Goal: Obtain resource: Obtain resource

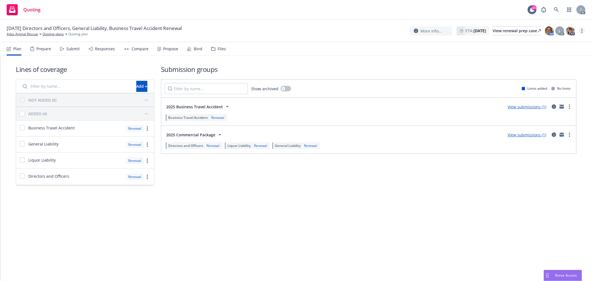
click at [584, 31] on link "more" at bounding box center [582, 30] width 7 height 7
click at [560, 43] on link "Copy logging email" at bounding box center [555, 42] width 62 height 11
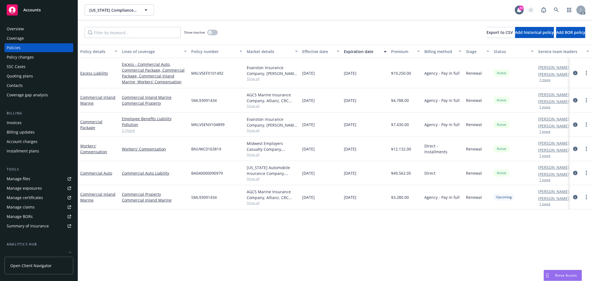
click at [251, 79] on span "Show all" at bounding box center [272, 78] width 51 height 5
drag, startPoint x: 225, startPoint y: 215, endPoint x: 226, endPoint y: 201, distance: 13.9
click at [225, 215] on div "Policy details Lines of coverage Policy number Market details Effective date Ex…" at bounding box center [335, 163] width 514 height 236
click at [254, 109] on div "AGCS Marine Insurance Company, Allianz, CRC Group Show all" at bounding box center [273, 100] width 56 height 24
click at [254, 107] on span "Show all" at bounding box center [272, 106] width 51 height 5
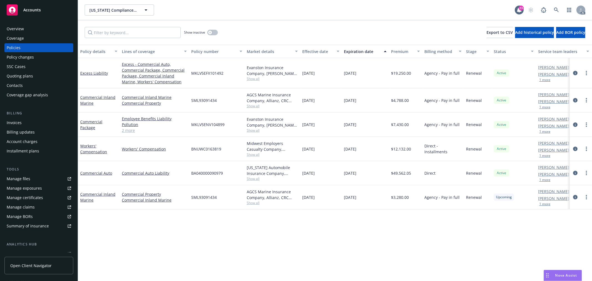
click at [221, 209] on div "SML93091434" at bounding box center [217, 197] width 56 height 24
click at [252, 108] on span "Show all" at bounding box center [272, 106] width 51 height 5
copy link "Commercial Inland Marine"
drag, startPoint x: 99, startPoint y: 104, endPoint x: 79, endPoint y: 99, distance: 20.7
click at [79, 99] on div "Commercial Inland Marine" at bounding box center [99, 100] width 42 height 24
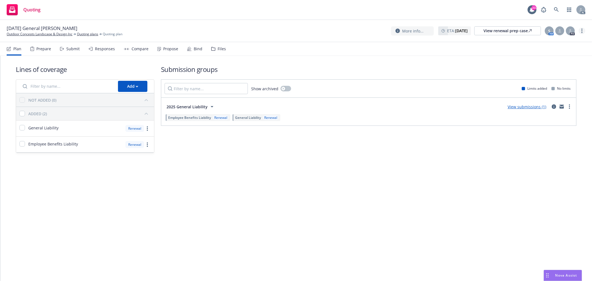
click at [583, 30] on link "more" at bounding box center [582, 30] width 7 height 7
click at [567, 44] on link "Copy logging email" at bounding box center [555, 42] width 62 height 11
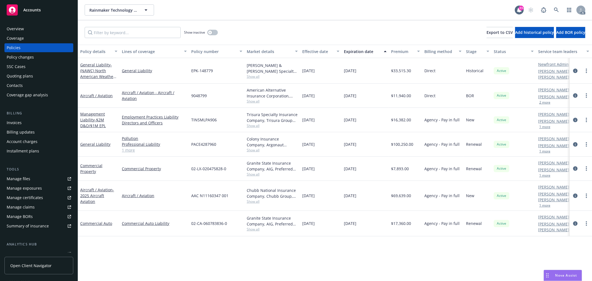
click at [548, 150] on button "1 more" at bounding box center [545, 151] width 11 height 3
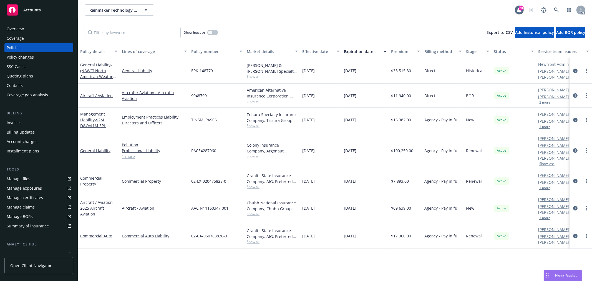
click at [543, 186] on button "1 more" at bounding box center [545, 187] width 11 height 3
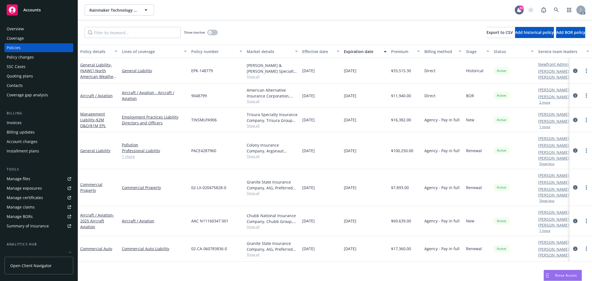
click at [253, 191] on span "Show all" at bounding box center [272, 193] width 51 height 5
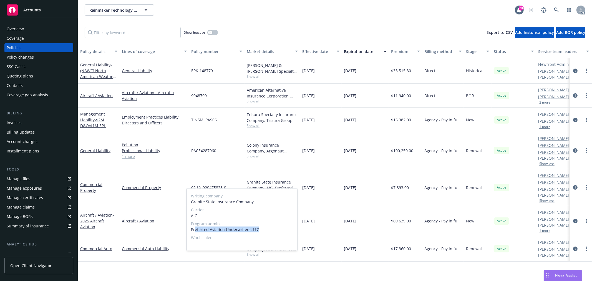
drag, startPoint x: 195, startPoint y: 228, endPoint x: 260, endPoint y: 228, distance: 65.0
click at [260, 228] on span "Preferred Aviation Underwriters, LLC" at bounding box center [242, 230] width 102 height 6
click at [224, 228] on span "Preferred Aviation Underwriters, LLC" at bounding box center [242, 230] width 102 height 6
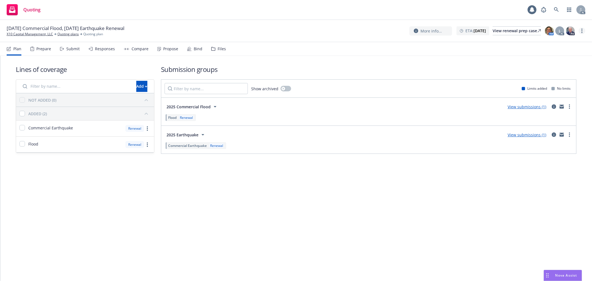
click at [583, 29] on link "more" at bounding box center [582, 30] width 7 height 7
click at [556, 41] on link "Copy logging email" at bounding box center [555, 42] width 62 height 11
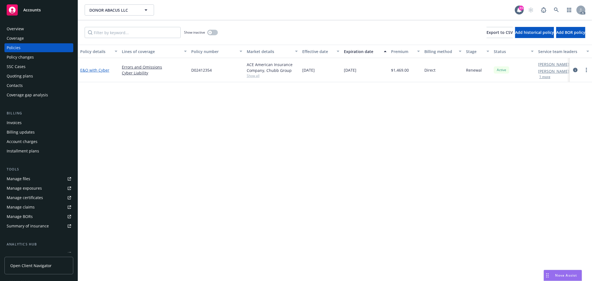
click at [105, 70] on link "E&O with Cyber" at bounding box center [94, 69] width 29 height 5
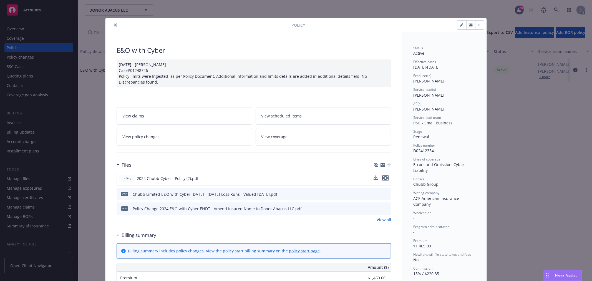
click at [383, 178] on icon "preview file" at bounding box center [385, 178] width 5 height 4
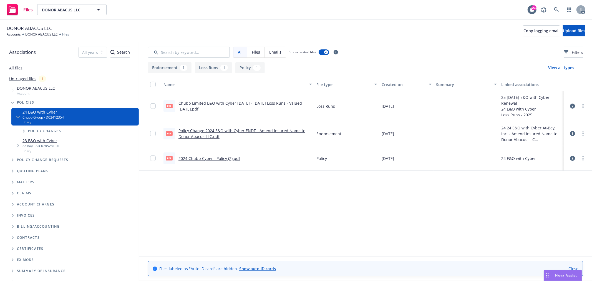
click at [568, 274] on span "Nova Assist" at bounding box center [567, 275] width 22 height 5
